Goal: Find contact information

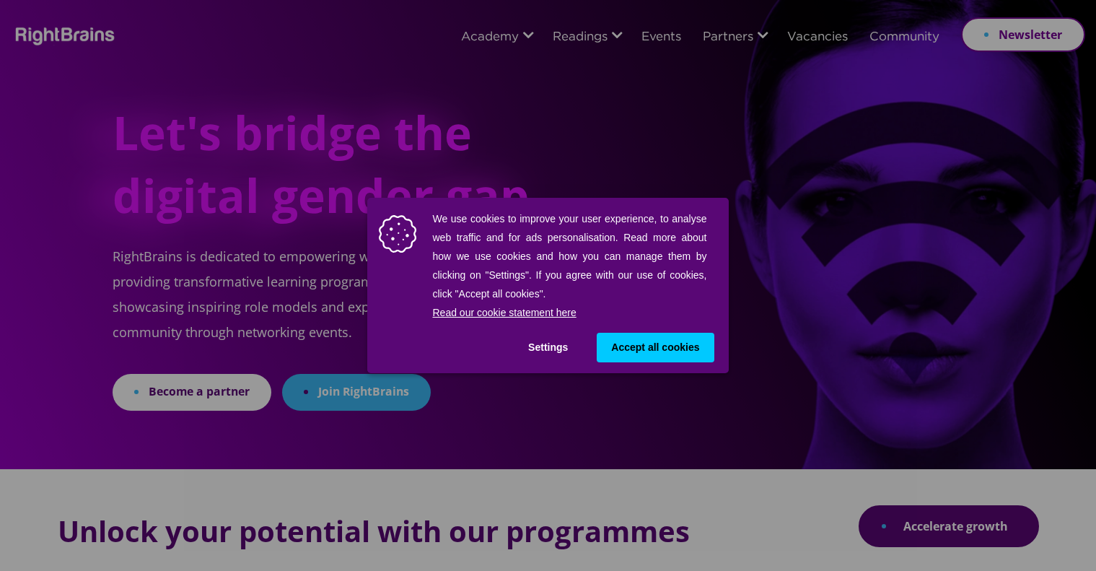
click at [640, 346] on span "Accept all cookies" at bounding box center [655, 347] width 88 height 15
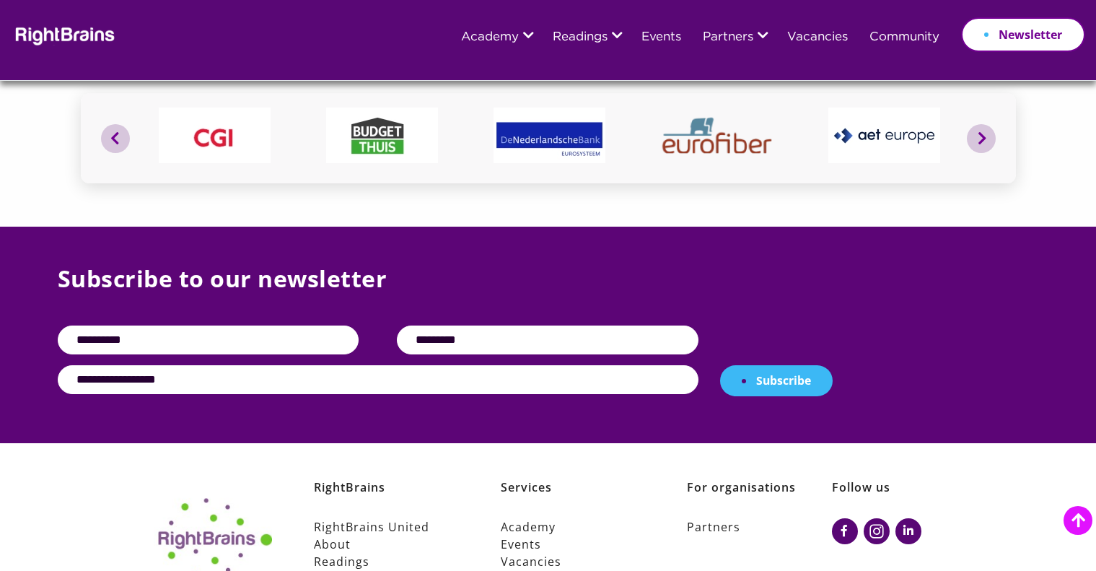
scroll to position [5683, 0]
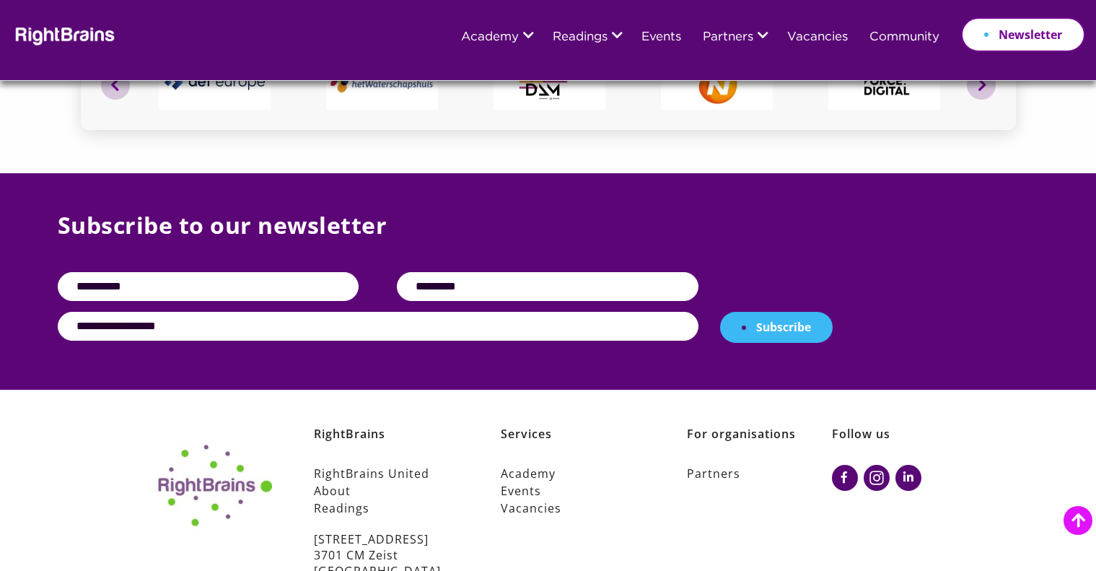
drag, startPoint x: 312, startPoint y: 475, endPoint x: 430, endPoint y: 480, distance: 118.4
click at [430, 480] on div "RightBrains RightBrains United About Readings [STREET_ADDRESS] [EMAIL_ADDRESS][…" at bounding box center [365, 519] width 187 height 186
copy link "[EMAIL_ADDRESS][DOMAIN_NAME]"
click at [84, 33] on img at bounding box center [63, 35] width 105 height 21
